Goal: Check status: Check status

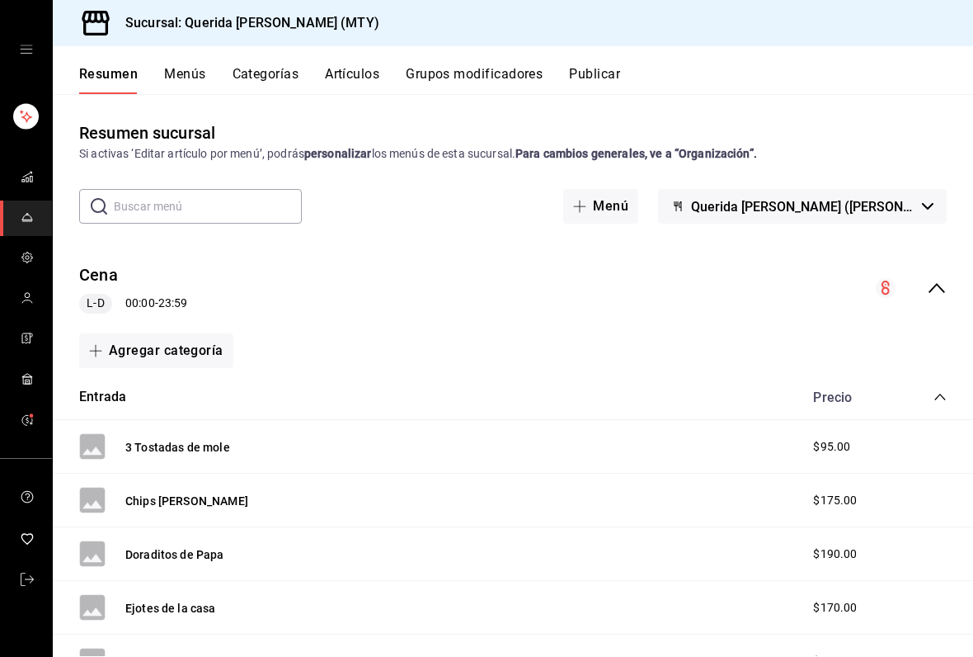
click at [172, 62] on div "Resumen Menús Categorías Artículos Grupos modificadores Publicar" at bounding box center [513, 70] width 921 height 48
click at [31, 53] on icon "open drawer" at bounding box center [26, 49] width 12 height 8
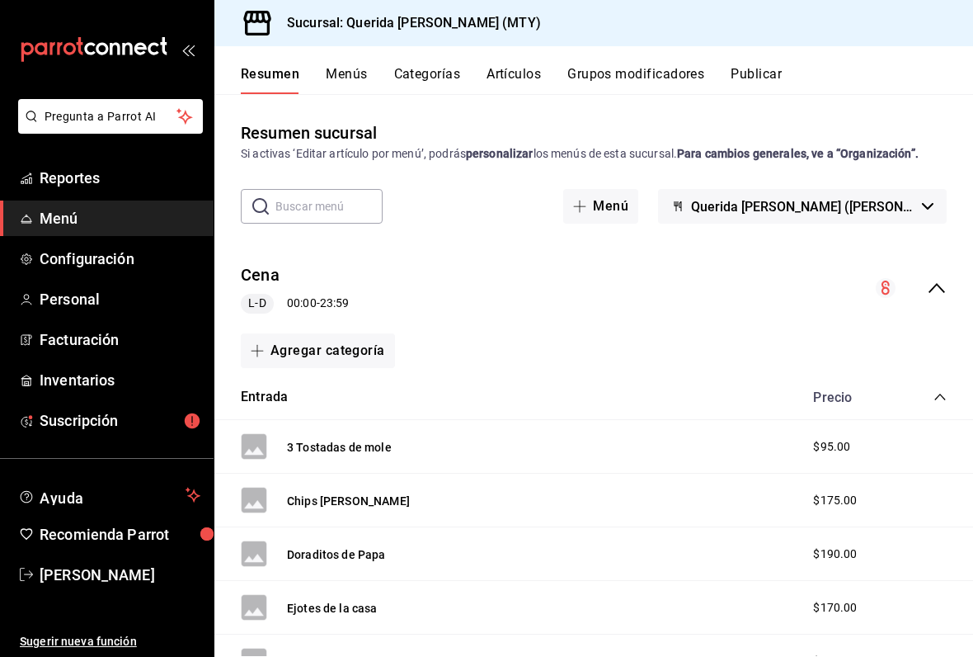
click at [117, 187] on span "Reportes" at bounding box center [120, 178] width 161 height 22
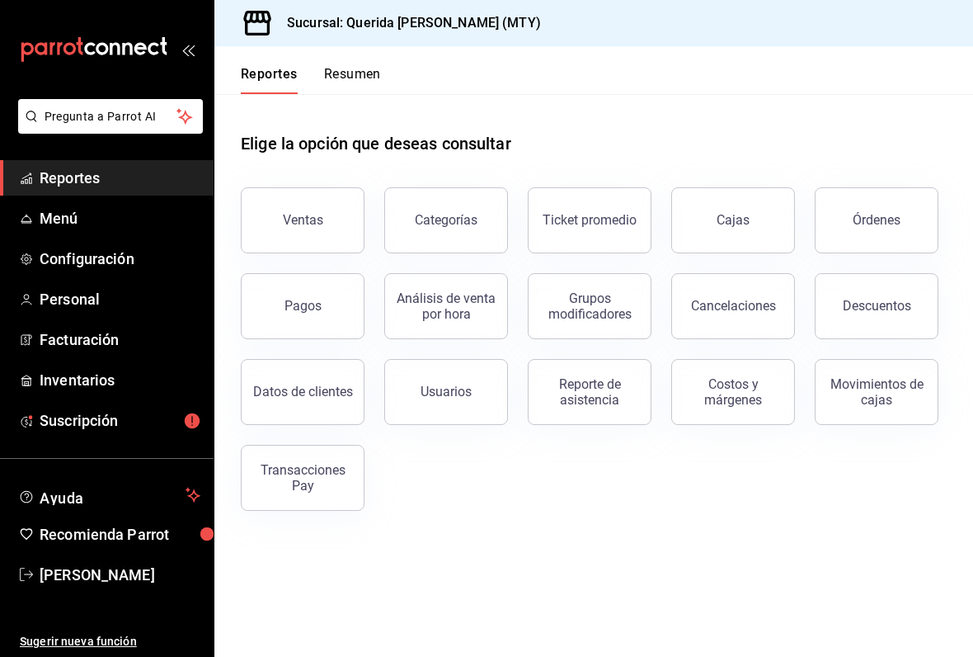
click at [592, 400] on div "Reporte de asistencia" at bounding box center [590, 391] width 102 height 31
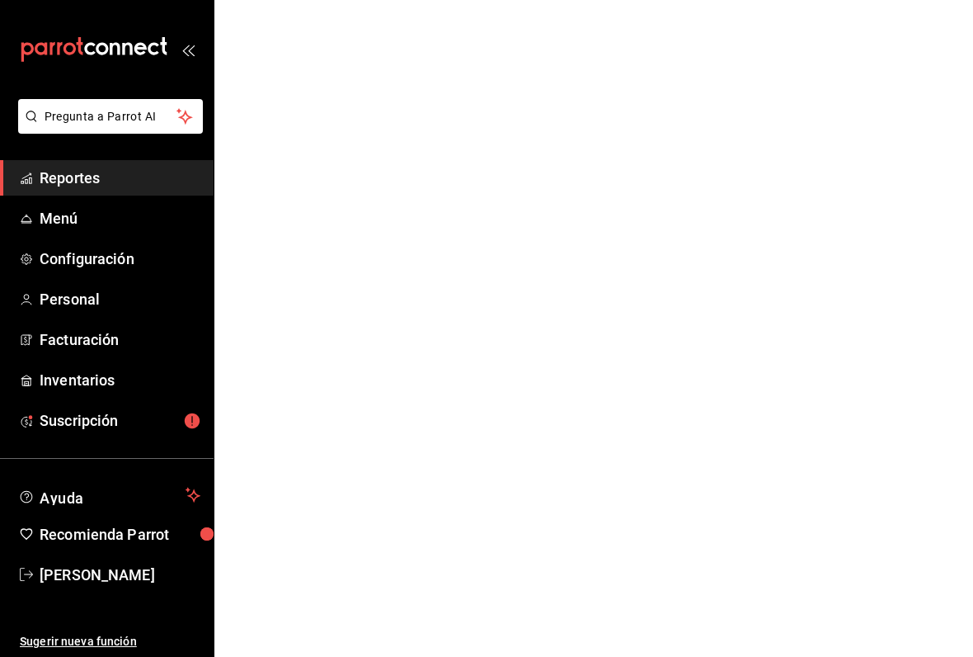
click at [194, 40] on div "mailbox folders" at bounding box center [107, 49] width 214 height 99
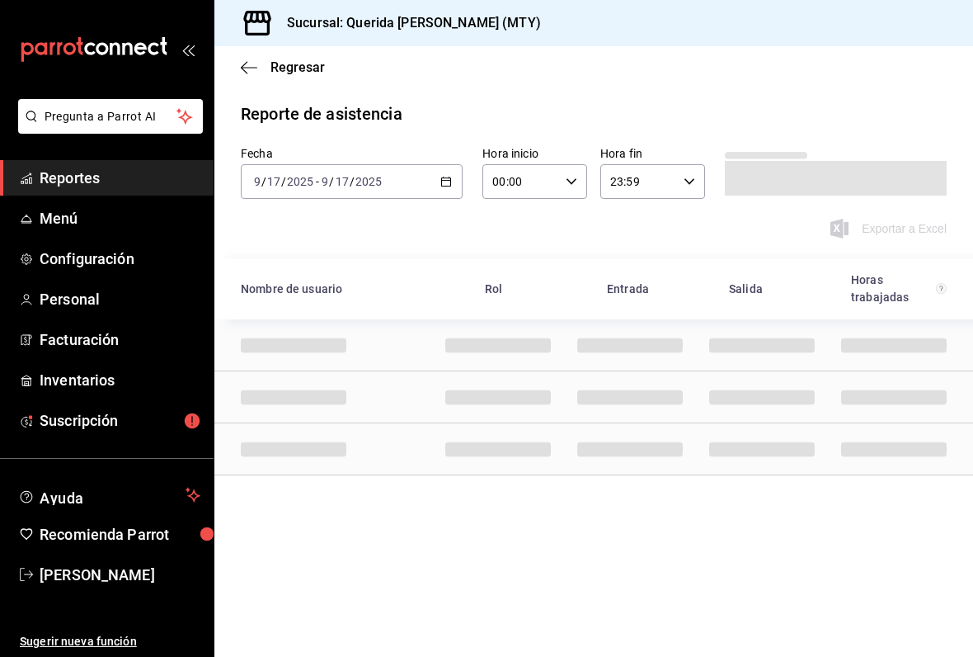
click at [457, 173] on div "[DATE] [DATE] - [DATE] [DATE]" at bounding box center [352, 181] width 222 height 35
click at [350, 401] on li "Rango de fechas" at bounding box center [319, 416] width 154 height 37
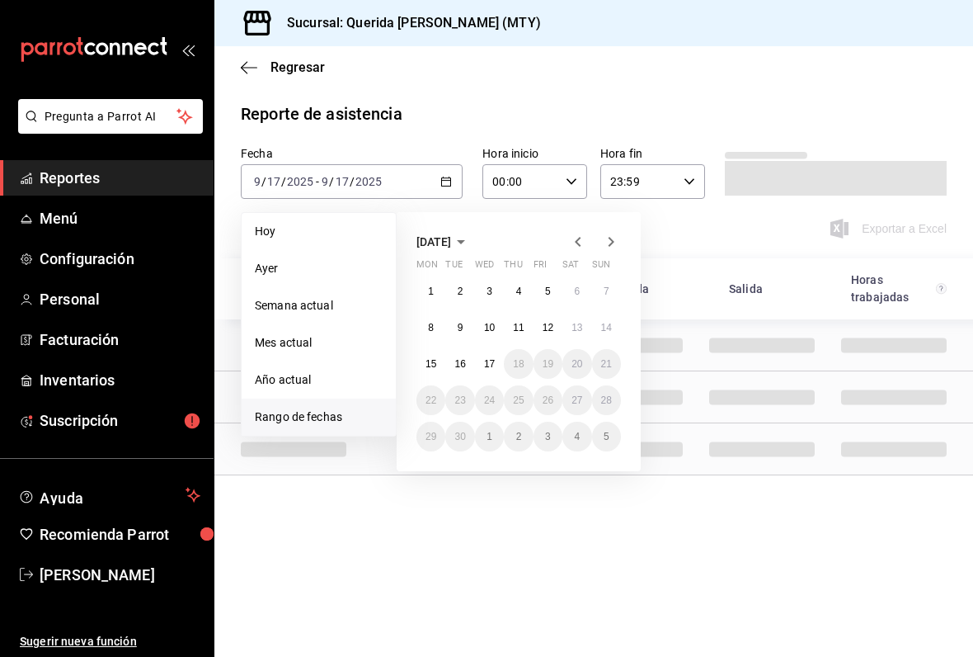
click at [467, 359] on button "16" at bounding box center [459, 364] width 29 height 30
click at [469, 356] on button "16" at bounding box center [459, 364] width 29 height 30
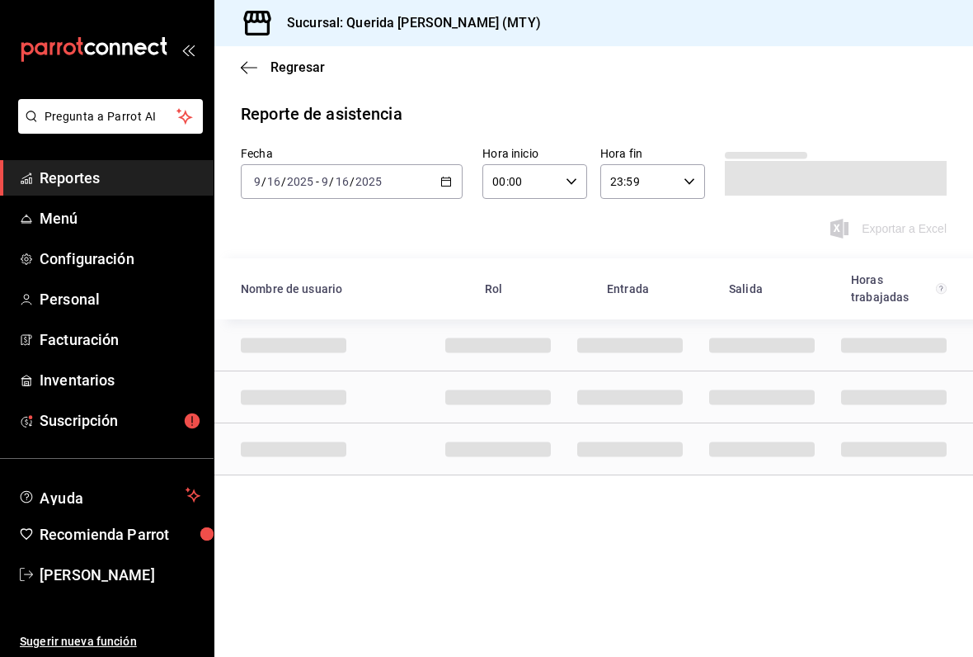
click at [568, 143] on div "Reporte de asistencia Fecha [DATE] [DATE] - [DATE] [DATE] Hora inicio 00:00 Hor…" at bounding box center [593, 288] width 759 height 374
click at [574, 176] on icon "button" at bounding box center [572, 182] width 12 height 12
click at [515, 280] on button "05" at bounding box center [509, 284] width 46 height 33
type input "05:00"
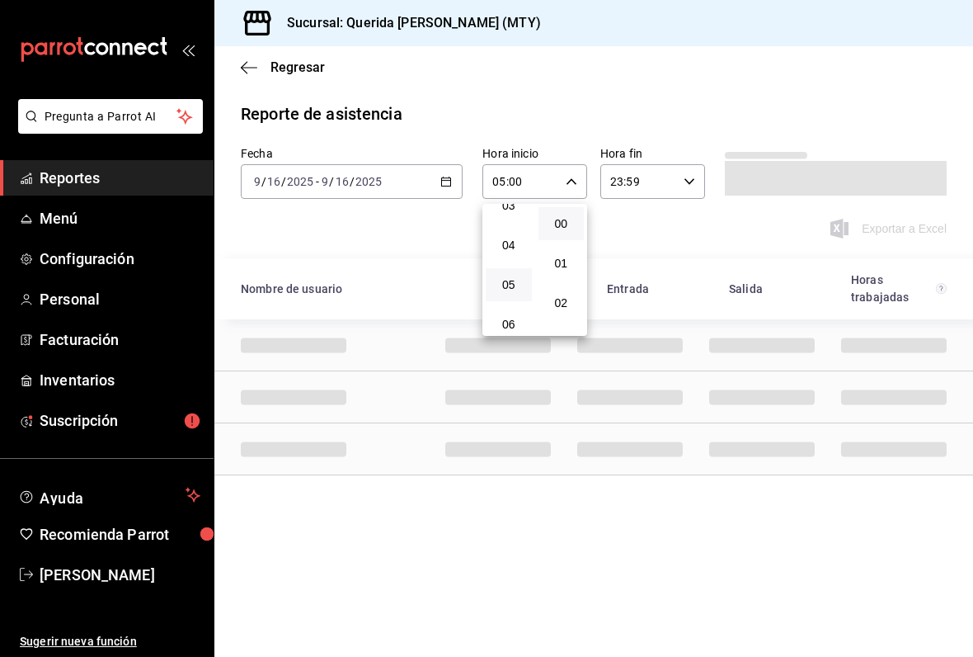
click at [751, 73] on div at bounding box center [486, 328] width 973 height 657
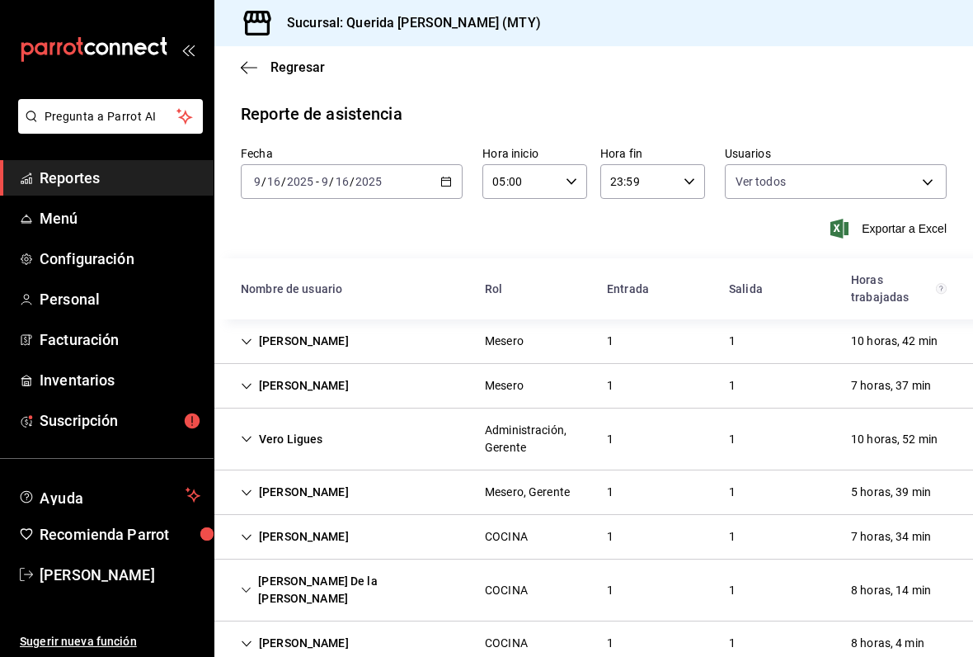
click at [201, 43] on div "mailbox folders" at bounding box center [107, 49] width 214 height 99
click at [192, 55] on icon "open_drawer_menu" at bounding box center [187, 49] width 13 height 13
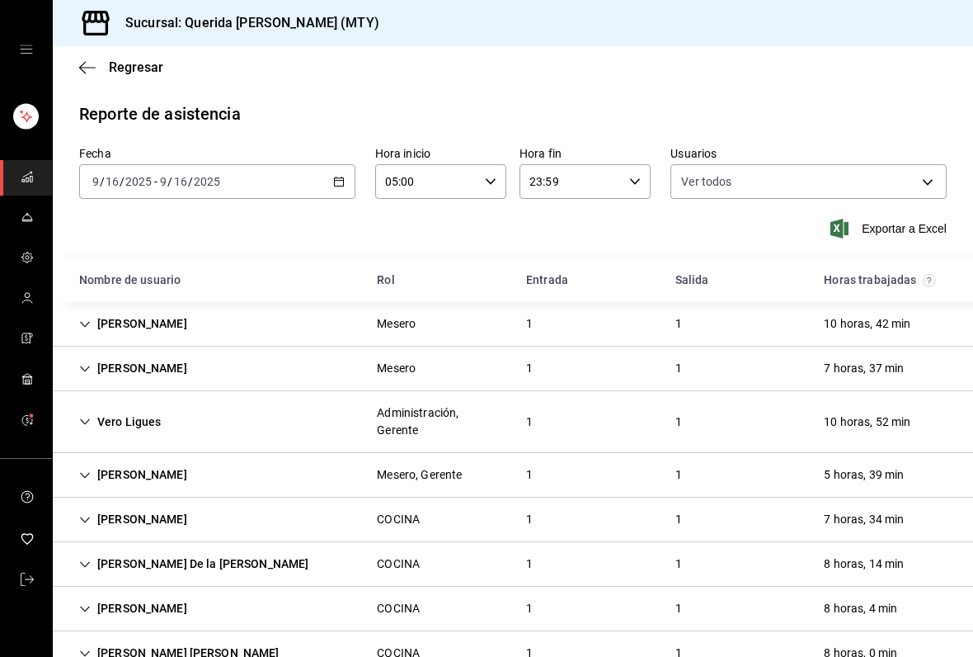
click at [342, 182] on icon "button" at bounding box center [339, 182] width 12 height 12
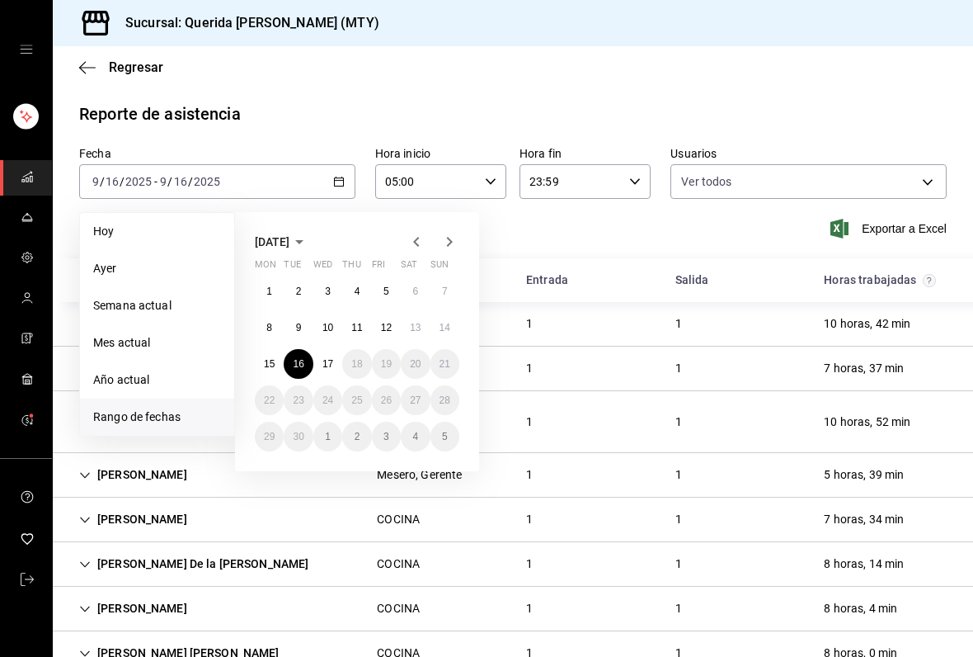
click at [276, 325] on button "8" at bounding box center [269, 328] width 29 height 30
click at [365, 332] on button "11" at bounding box center [356, 328] width 29 height 30
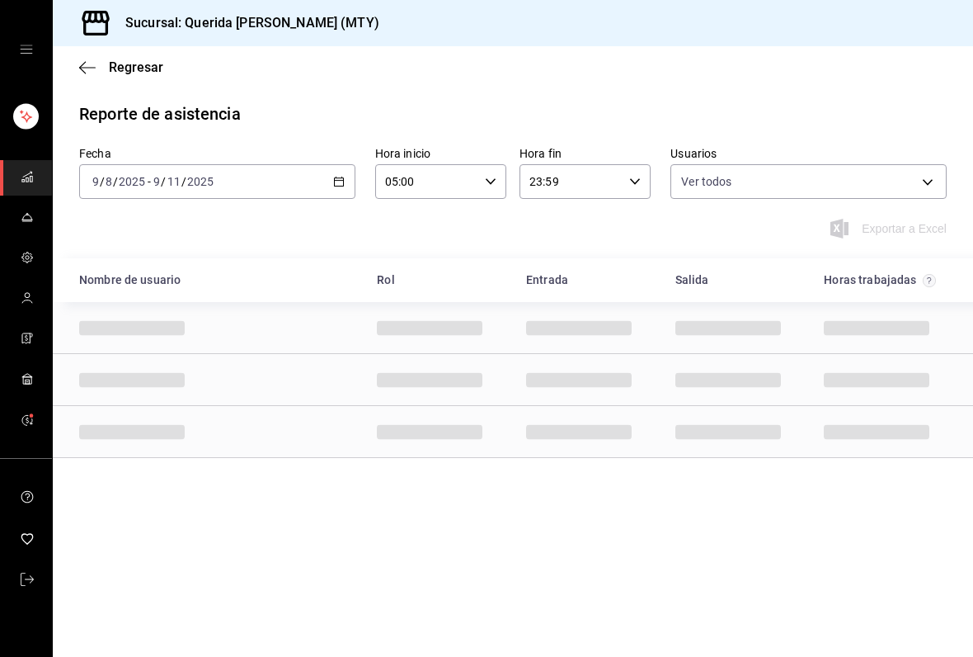
click at [341, 177] on icon "button" at bounding box center [339, 182] width 12 height 12
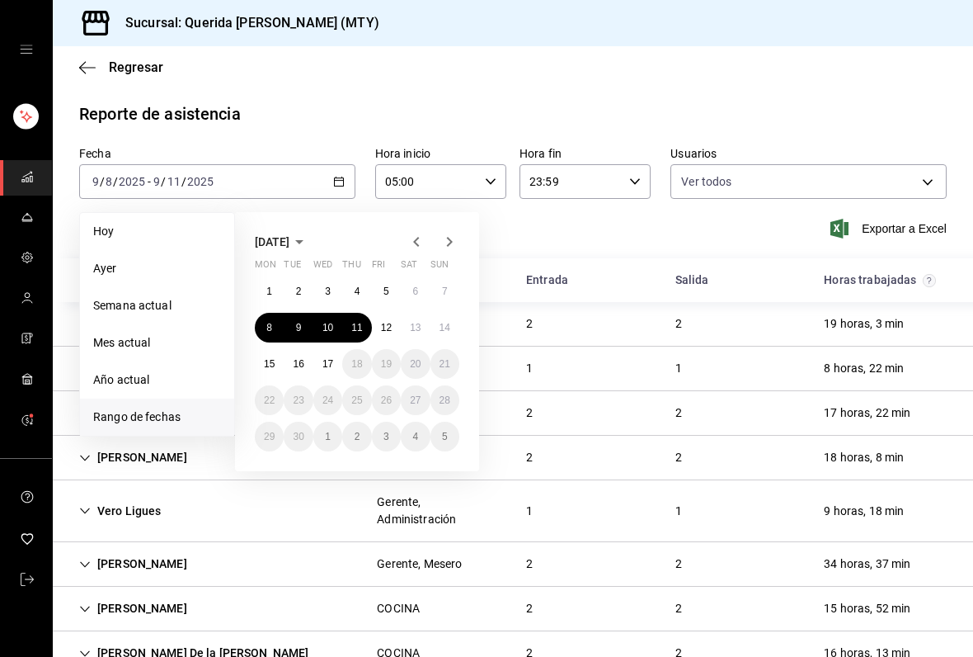
click at [389, 337] on button "12" at bounding box center [386, 328] width 29 height 30
click at [325, 365] on abbr "17" at bounding box center [328, 364] width 11 height 12
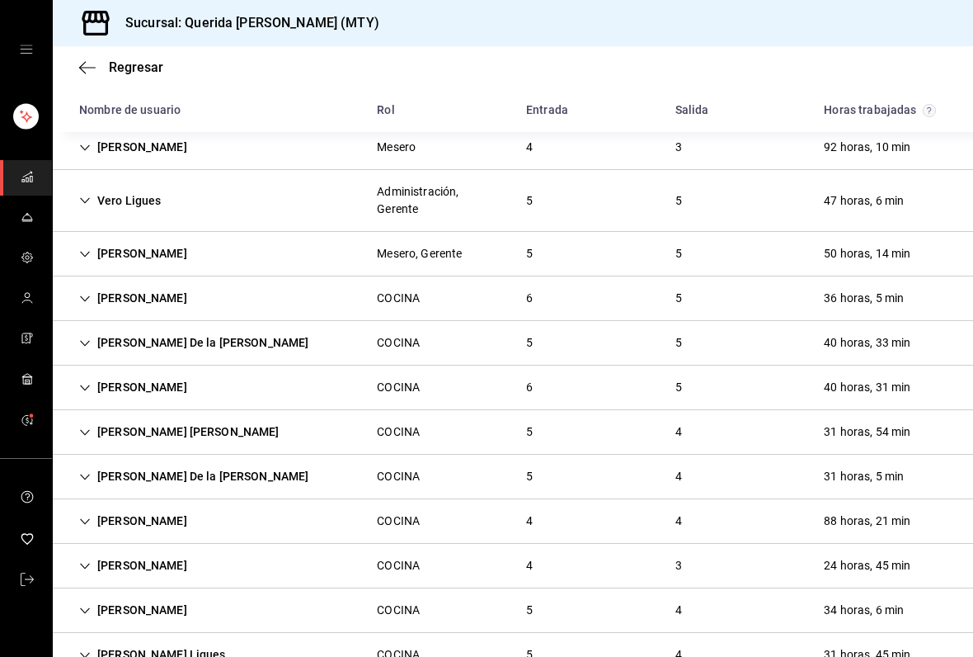
scroll to position [309, 0]
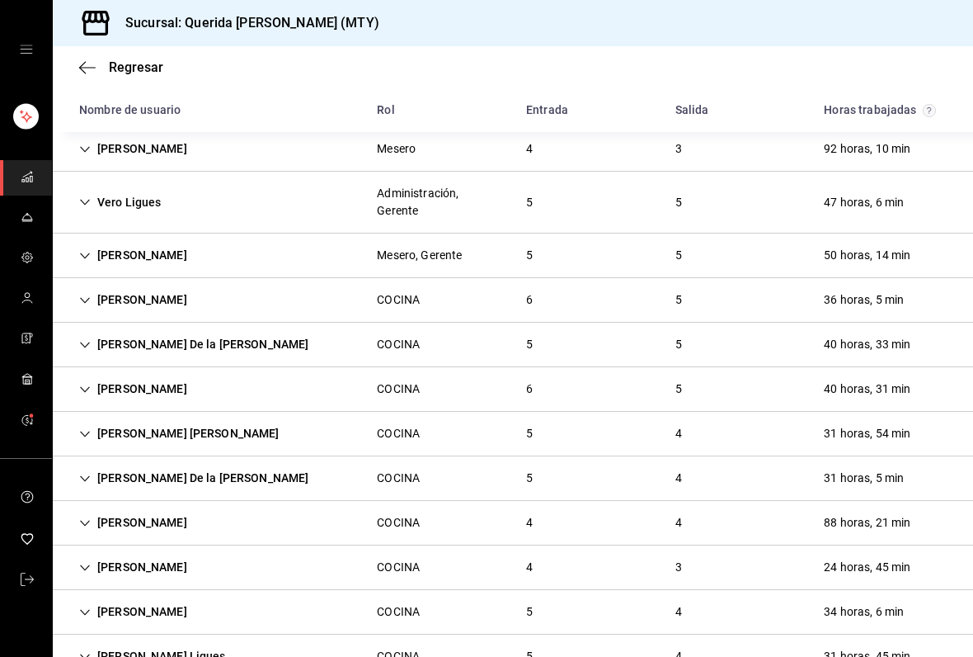
click at [72, 310] on div "[PERSON_NAME]" at bounding box center [133, 300] width 134 height 31
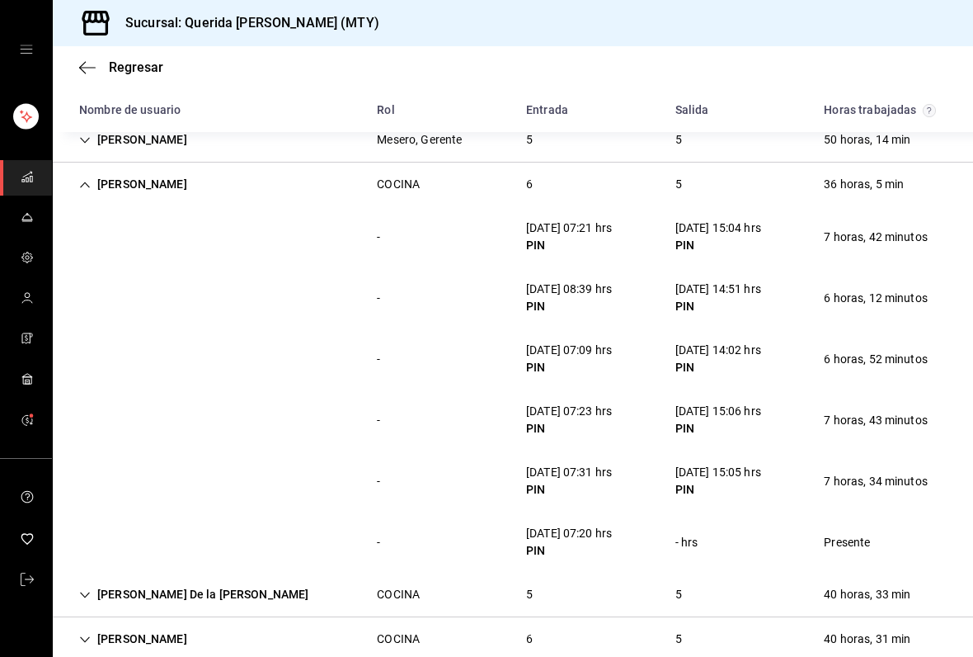
scroll to position [424, 0]
click at [80, 190] on icon "Cell" at bounding box center [85, 185] width 12 height 12
